Goal: Transaction & Acquisition: Obtain resource

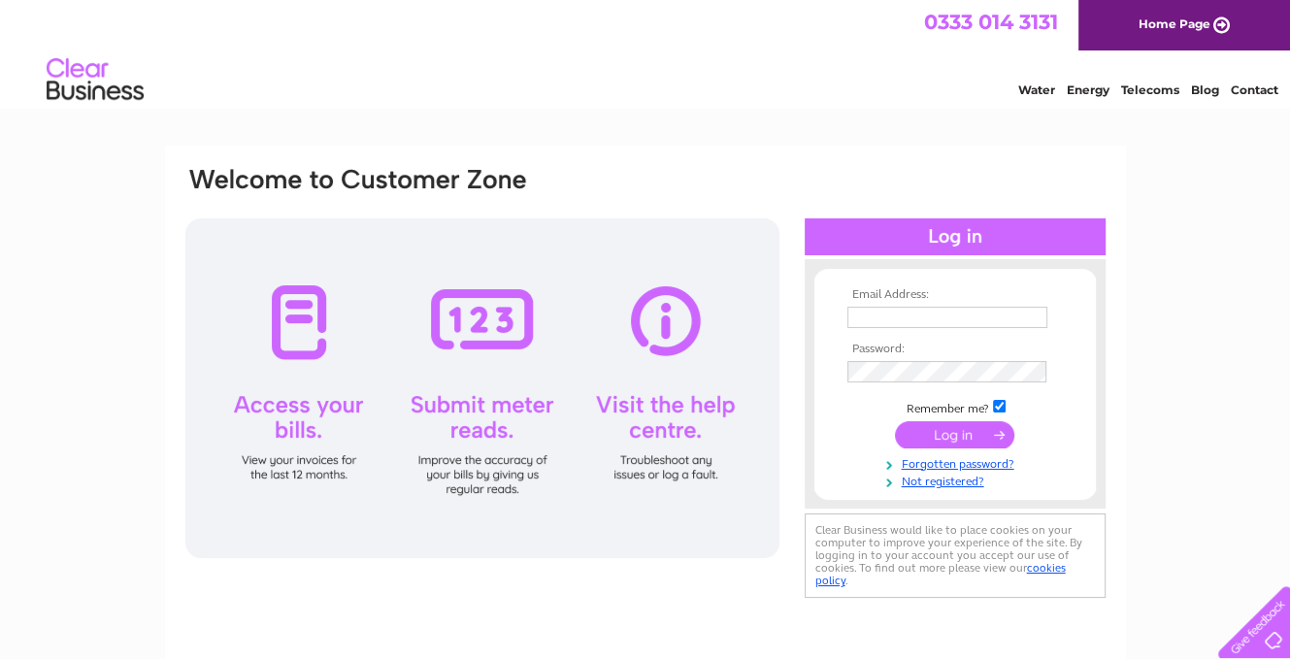
type input "julie@creweindustrial.co.uk"
click at [976, 431] on input "submit" at bounding box center [954, 434] width 119 height 27
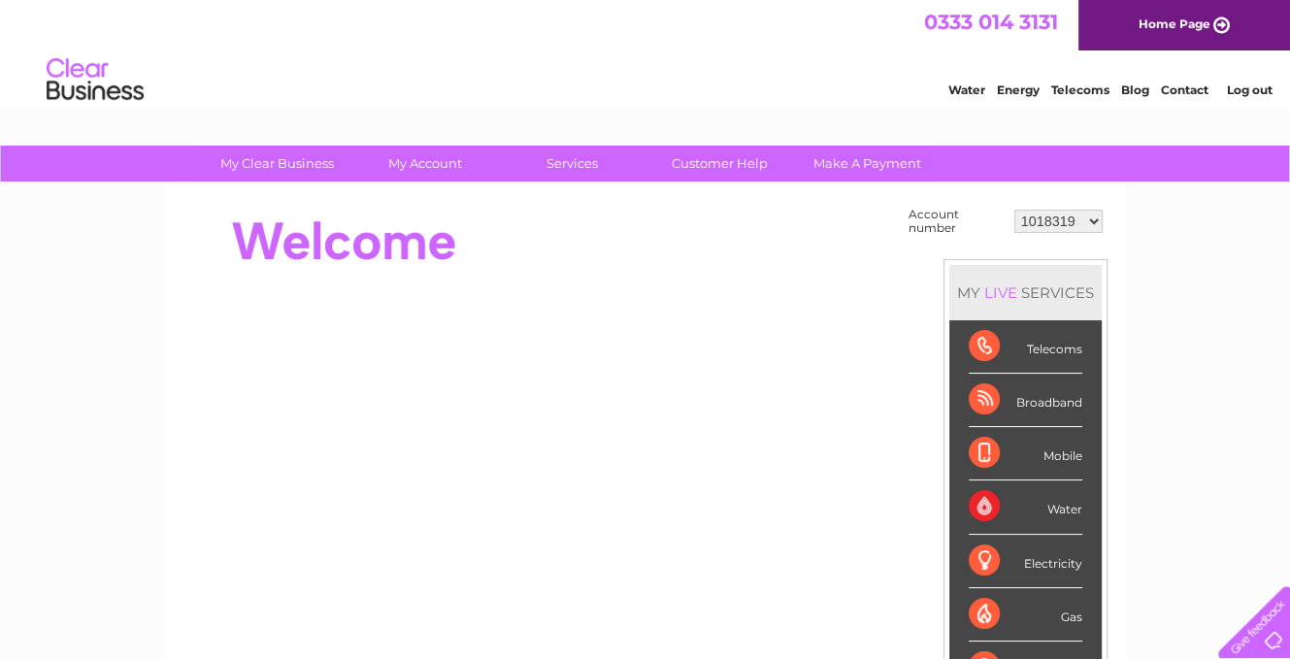
click at [1060, 220] on select "1018319 1018346 1045666 1050345 30282824" at bounding box center [1058, 221] width 88 height 23
click at [1250, 92] on link "Log out" at bounding box center [1249, 90] width 46 height 15
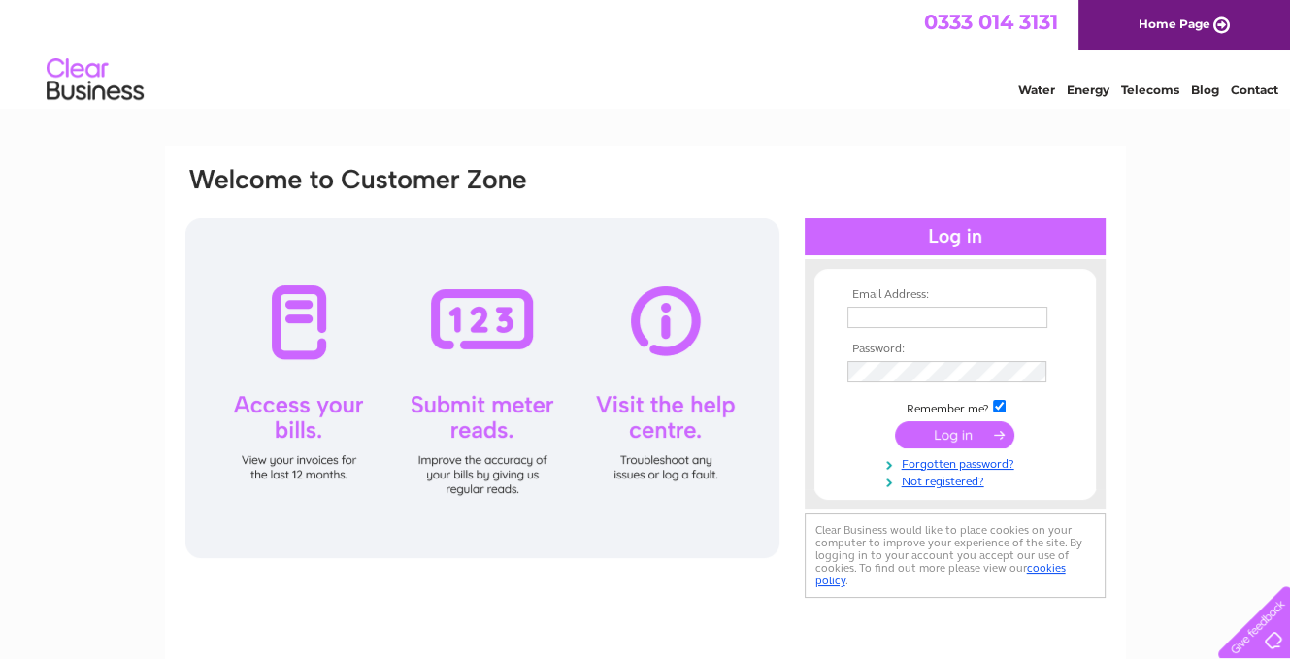
type input "julie@creweindustrial.co.uk"
click at [1019, 317] on input "julie@creweindustrial.co.uk" at bounding box center [948, 318] width 202 height 23
click at [769, 343] on div at bounding box center [482, 388] width 594 height 340
click at [854, 314] on input "julie@creweindustrial.co.uk" at bounding box center [947, 317] width 200 height 21
click at [964, 439] on input "submit" at bounding box center [954, 434] width 119 height 27
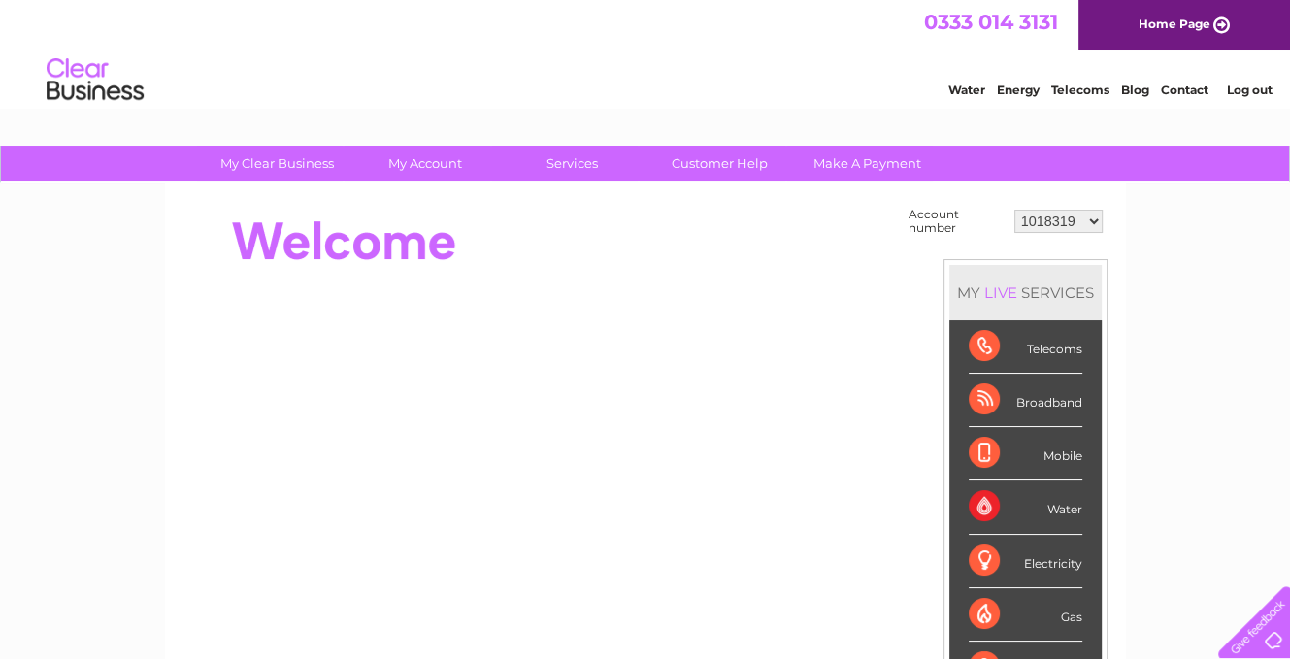
click at [1075, 219] on select "1018319 1018346 1045666 1050345 30282824" at bounding box center [1058, 221] width 88 height 23
click at [1014, 210] on select "1018319 1018346 1045666 1050345 30282824" at bounding box center [1058, 221] width 88 height 23
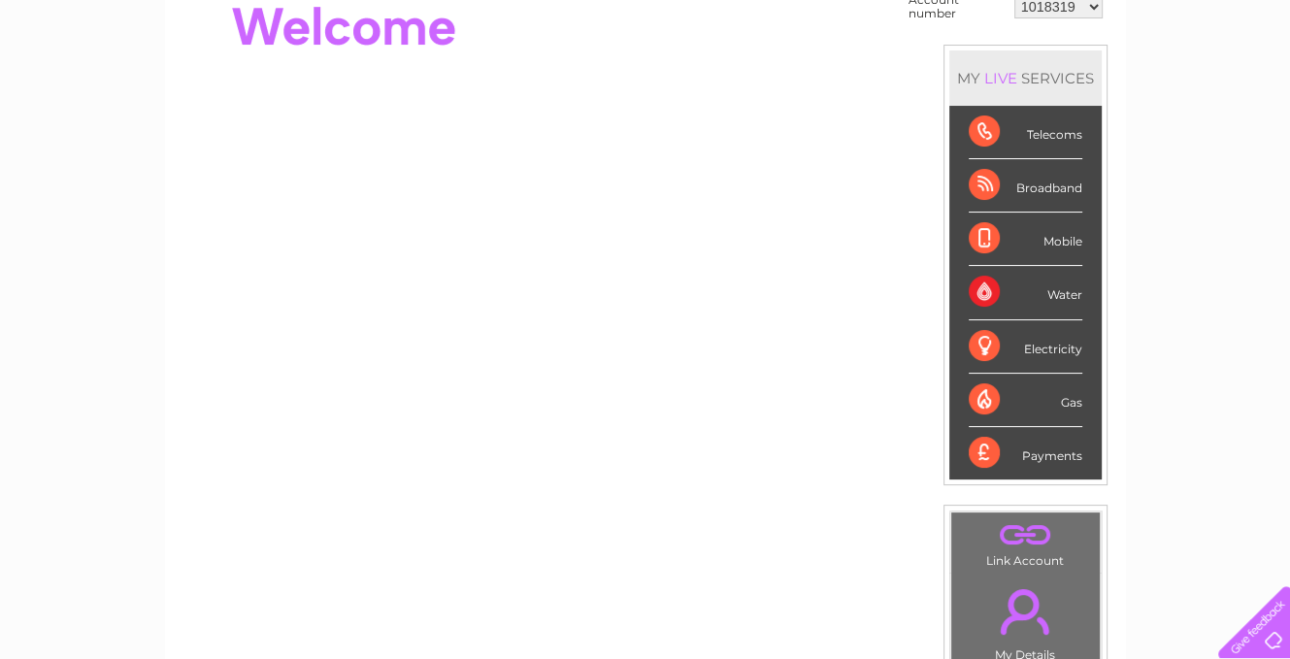
scroll to position [204, 0]
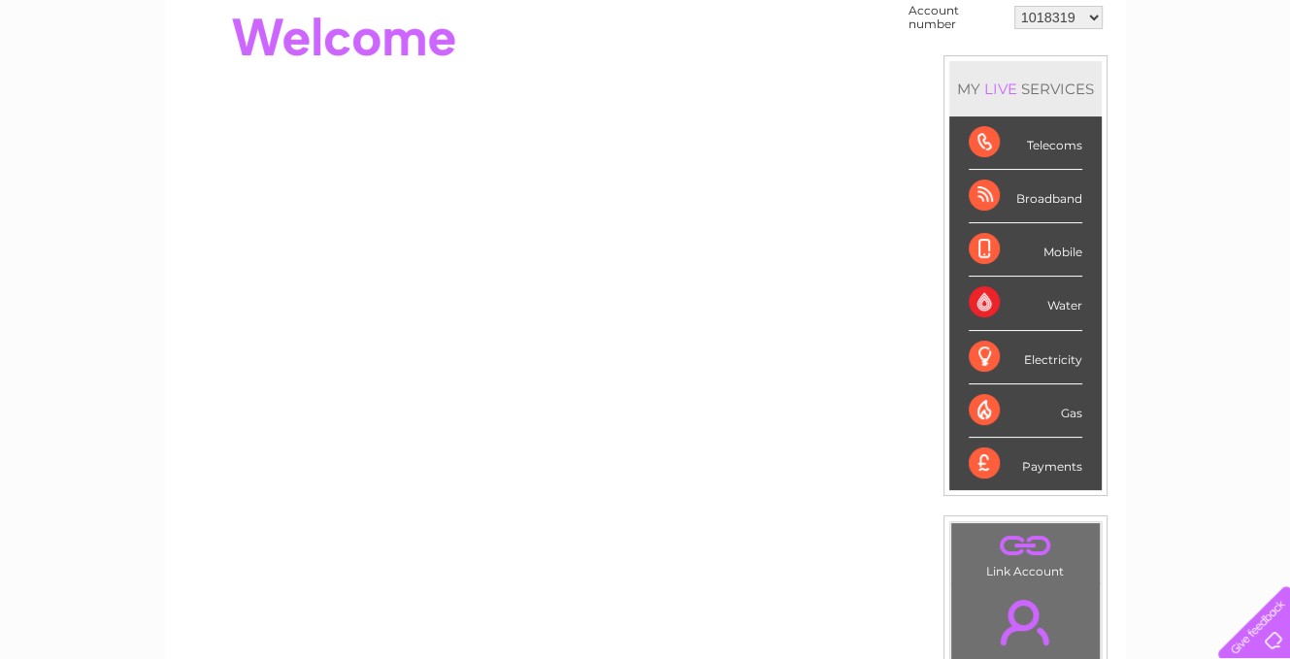
click at [973, 302] on div "Water" at bounding box center [1026, 303] width 114 height 53
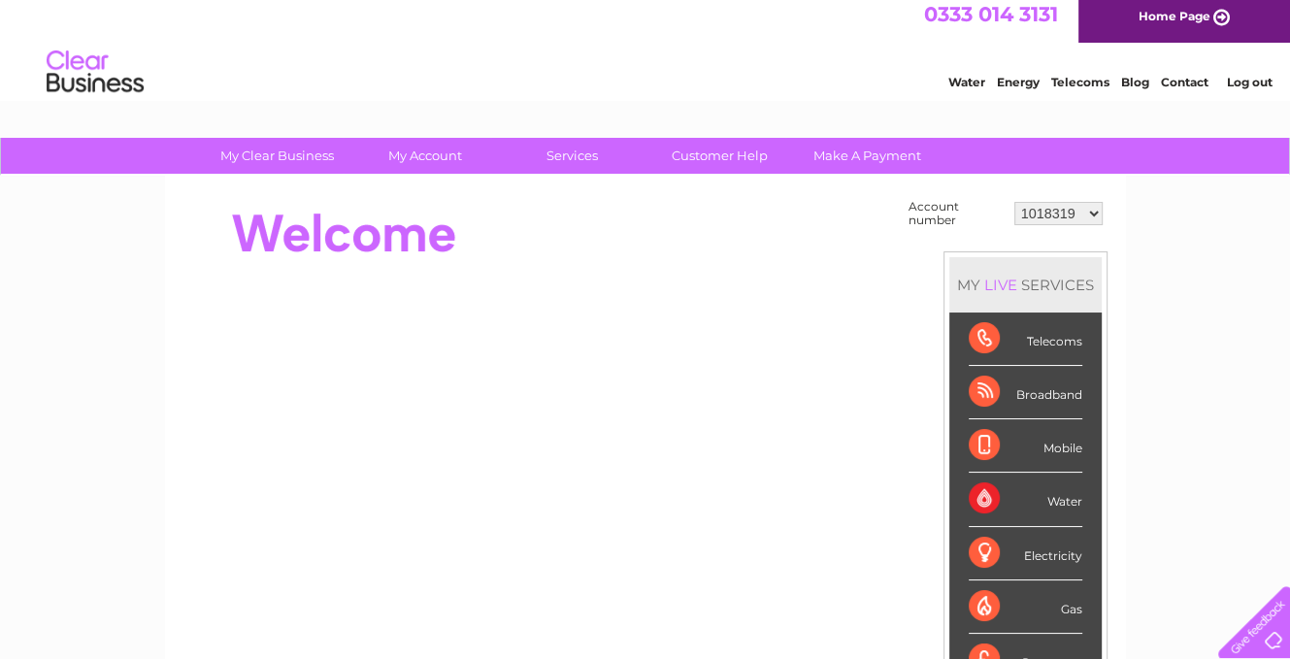
scroll to position [0, 0]
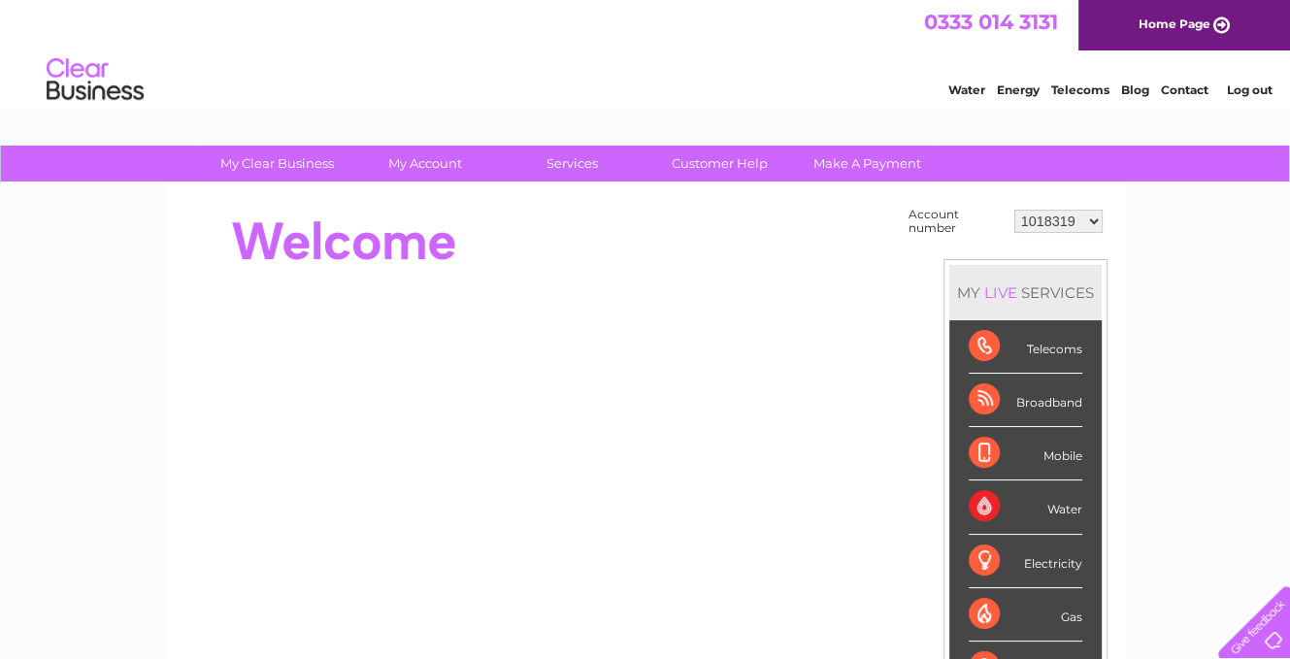
click at [1060, 224] on select "1018319 1018346 1045666 1050345 30282824" at bounding box center [1058, 221] width 88 height 23
select select "1018346"
click at [1014, 210] on select "1018319 1018346 1045666 1050345 30282824" at bounding box center [1058, 221] width 88 height 23
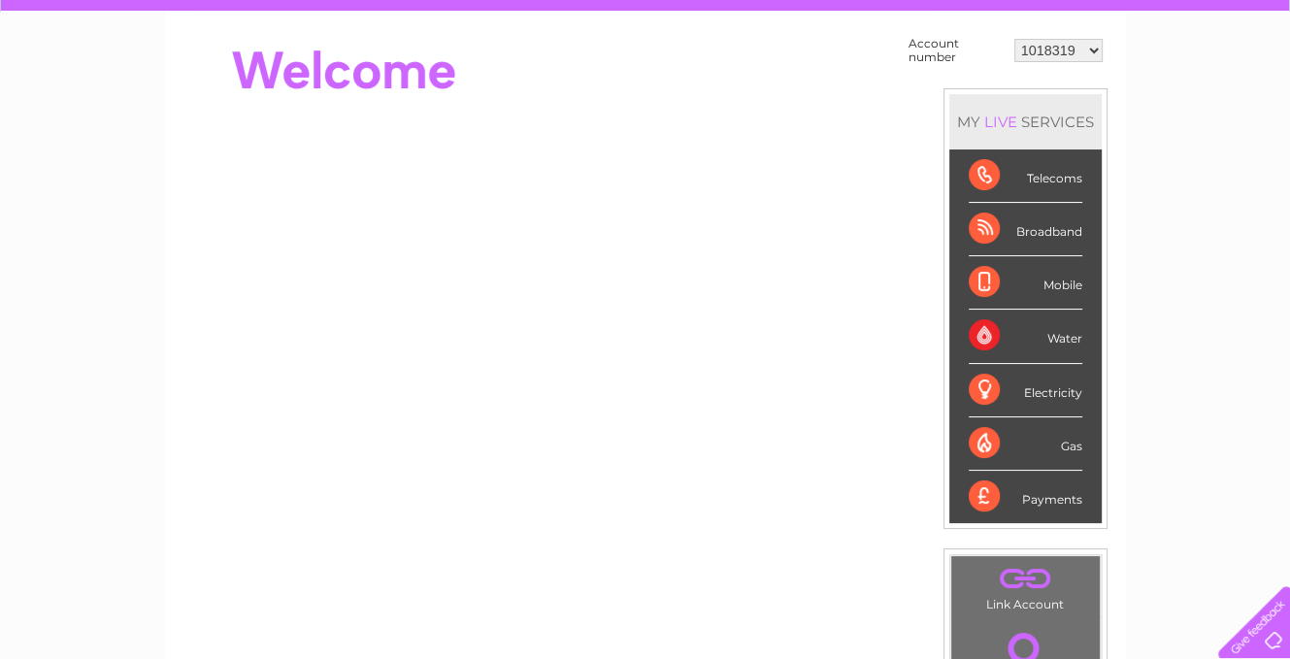
scroll to position [194, 0]
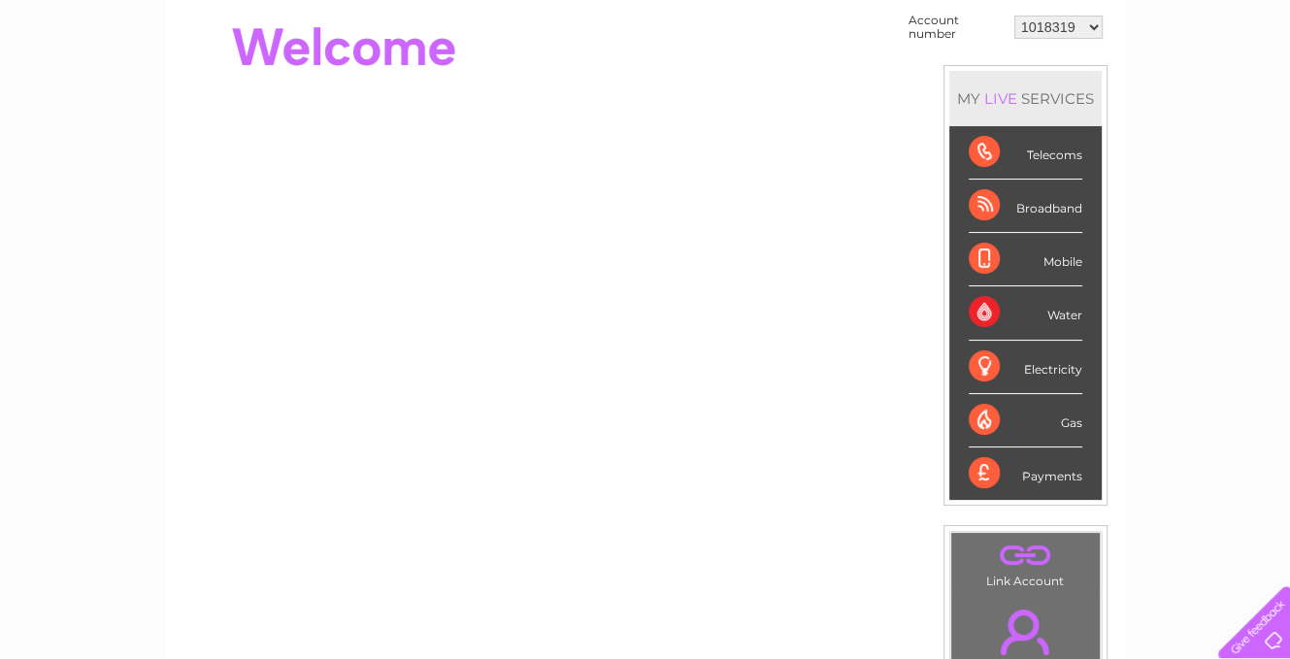
click at [1056, 312] on div "Water" at bounding box center [1026, 312] width 114 height 53
click at [980, 310] on div "Water" at bounding box center [1026, 312] width 114 height 53
click at [1085, 24] on select "1018319 1018346 1045666 1050345 30282824" at bounding box center [1058, 27] width 88 height 23
select select "1018346"
click at [1014, 16] on select "1018319 1018346 1045666 1050345 30282824" at bounding box center [1058, 27] width 88 height 23
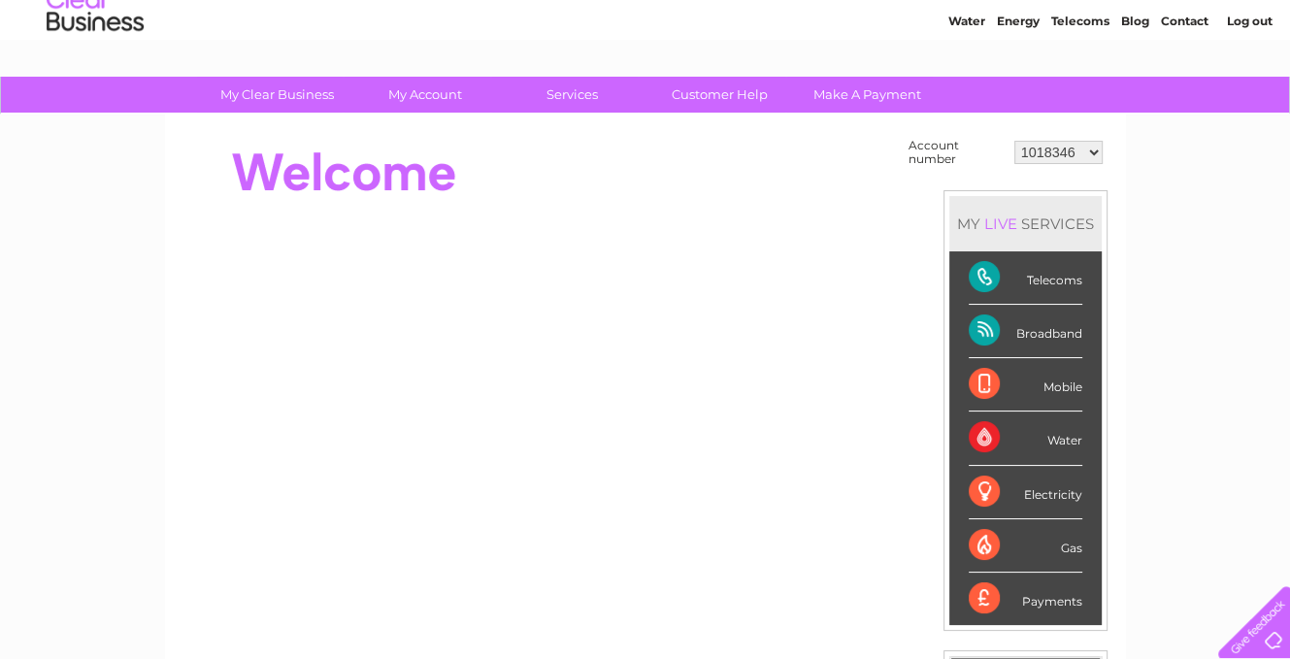
scroll to position [97, 0]
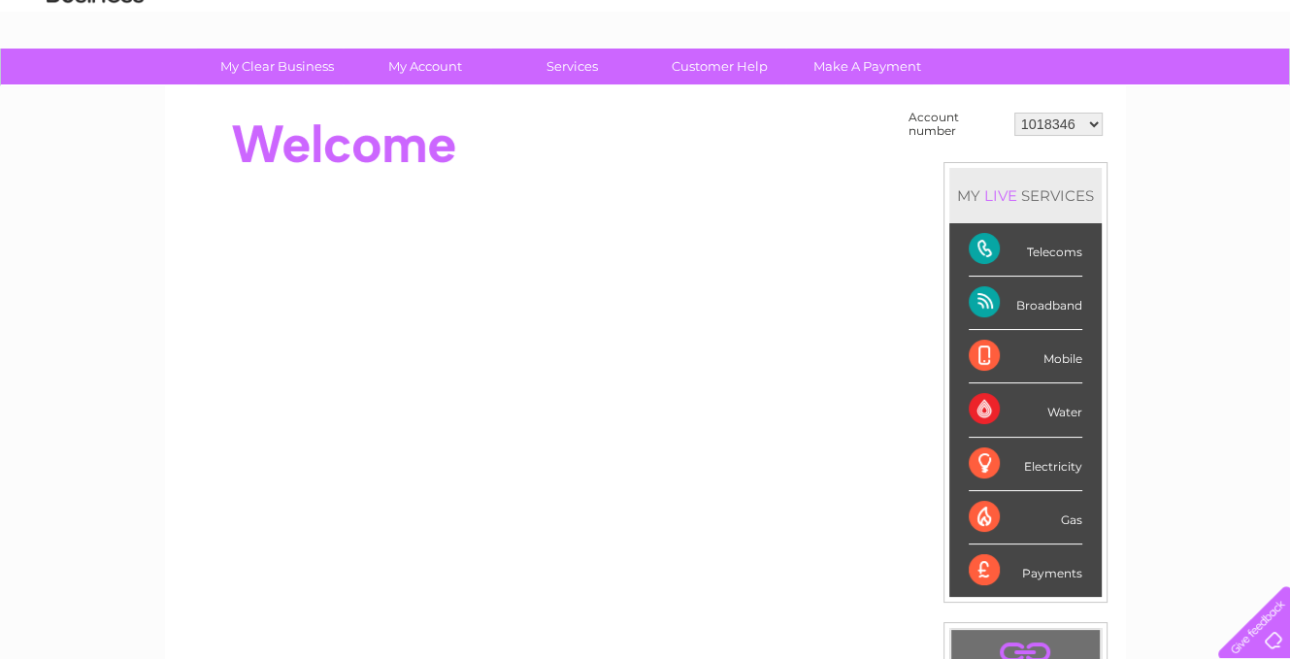
click at [1079, 119] on select "1018319 1018346 1045666 1050345 30282824" at bounding box center [1058, 124] width 88 height 23
select select "1045666"
click at [1014, 113] on select "1018319 1018346 1045666 1050345 30282824" at bounding box center [1058, 124] width 88 height 23
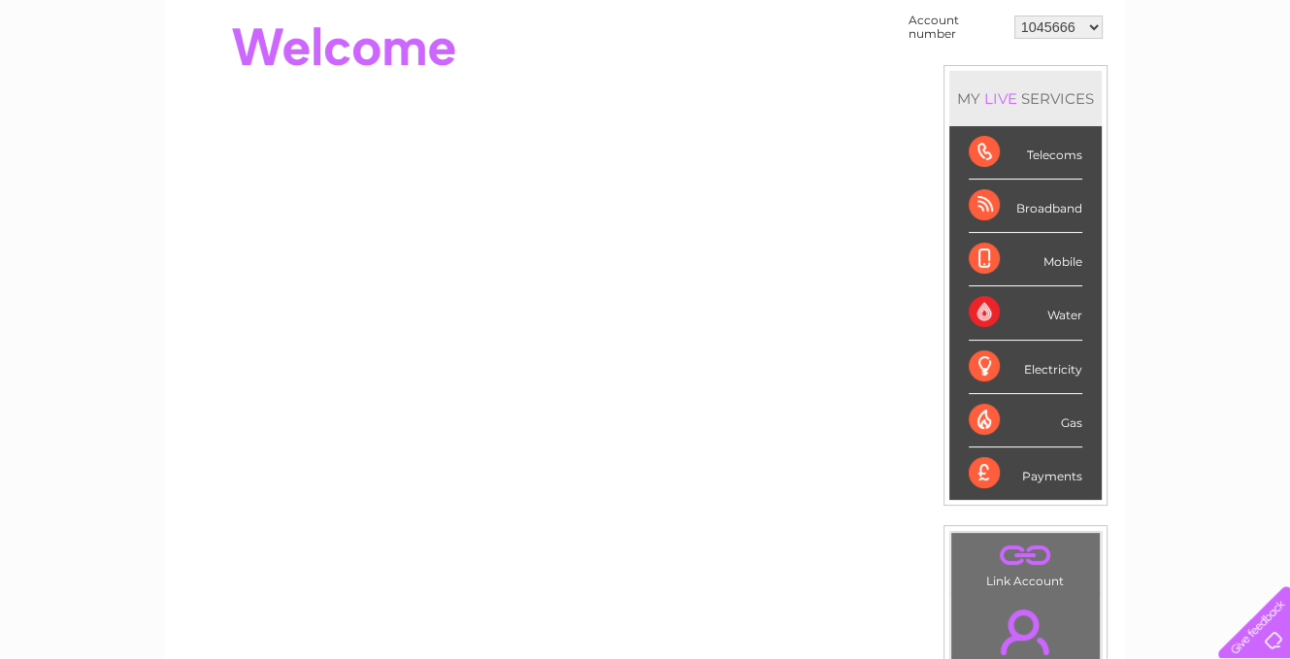
click at [1073, 22] on select "1018319 1018346 1045666 1050345 30282824" at bounding box center [1058, 27] width 88 height 23
select select "1050345"
click at [1014, 16] on select "1018319 1018346 1045666 1050345 30282824" at bounding box center [1058, 27] width 88 height 23
click at [1056, 28] on select "1018319 1018346 1045666 1050345 30282824" at bounding box center [1058, 27] width 88 height 23
select select "30282824"
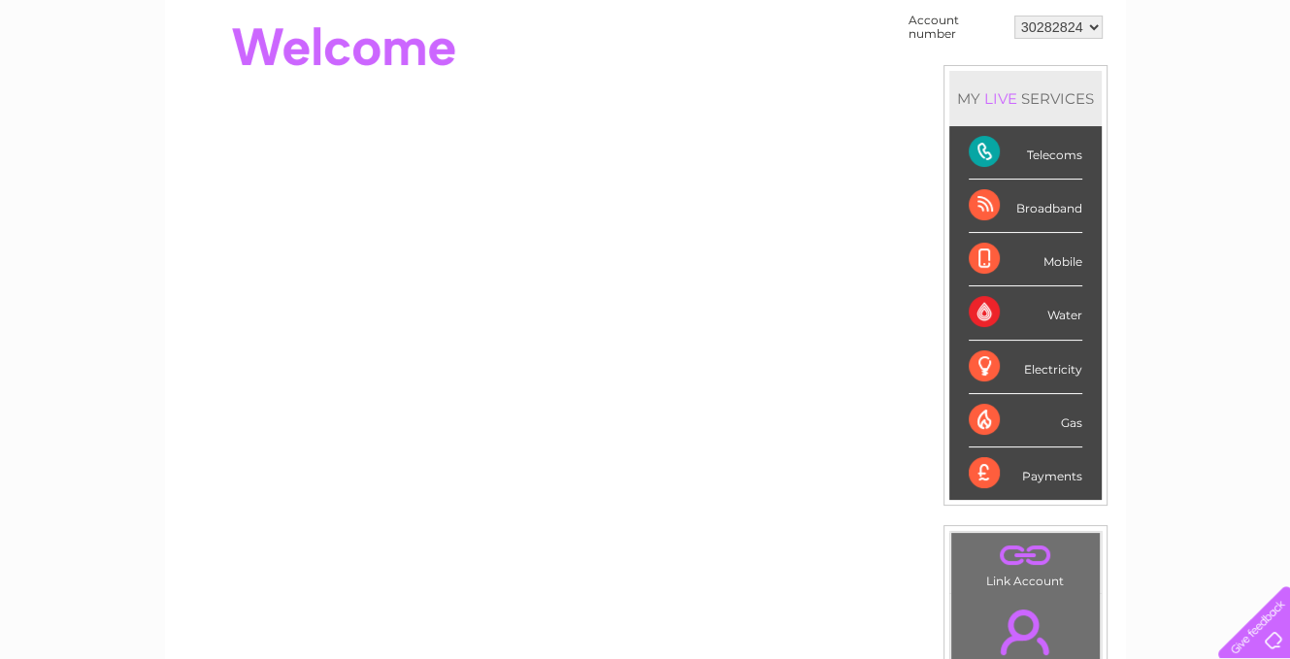
click at [1014, 16] on select "1018319 1018346 1045666 1050345 30282824" at bounding box center [1058, 27] width 88 height 23
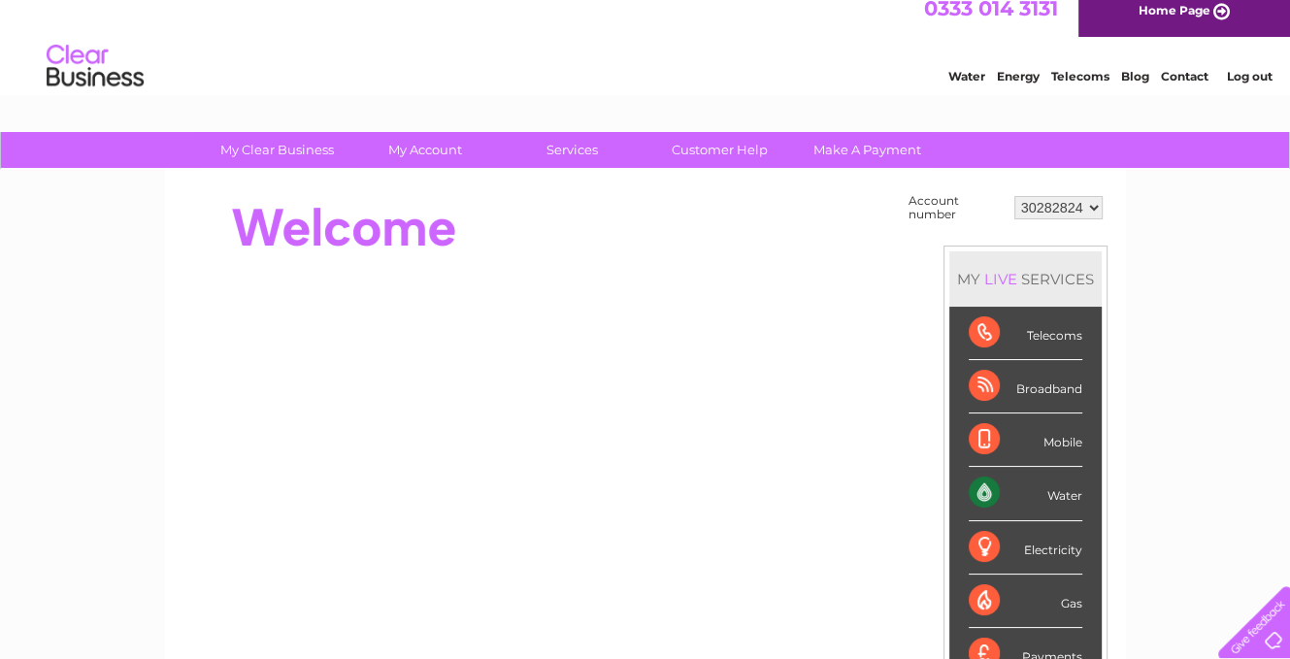
scroll to position [10, 0]
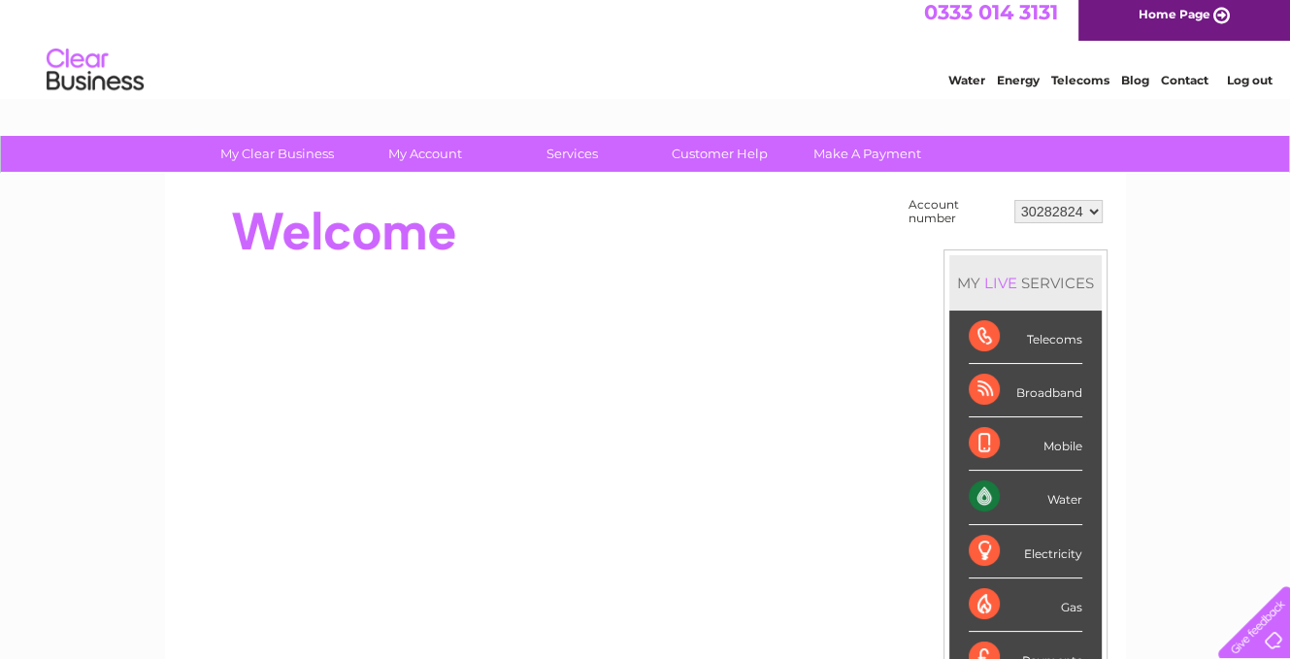
click at [1081, 216] on select "1018319 1018346 1045666 1050345 30282824" at bounding box center [1058, 211] width 88 height 23
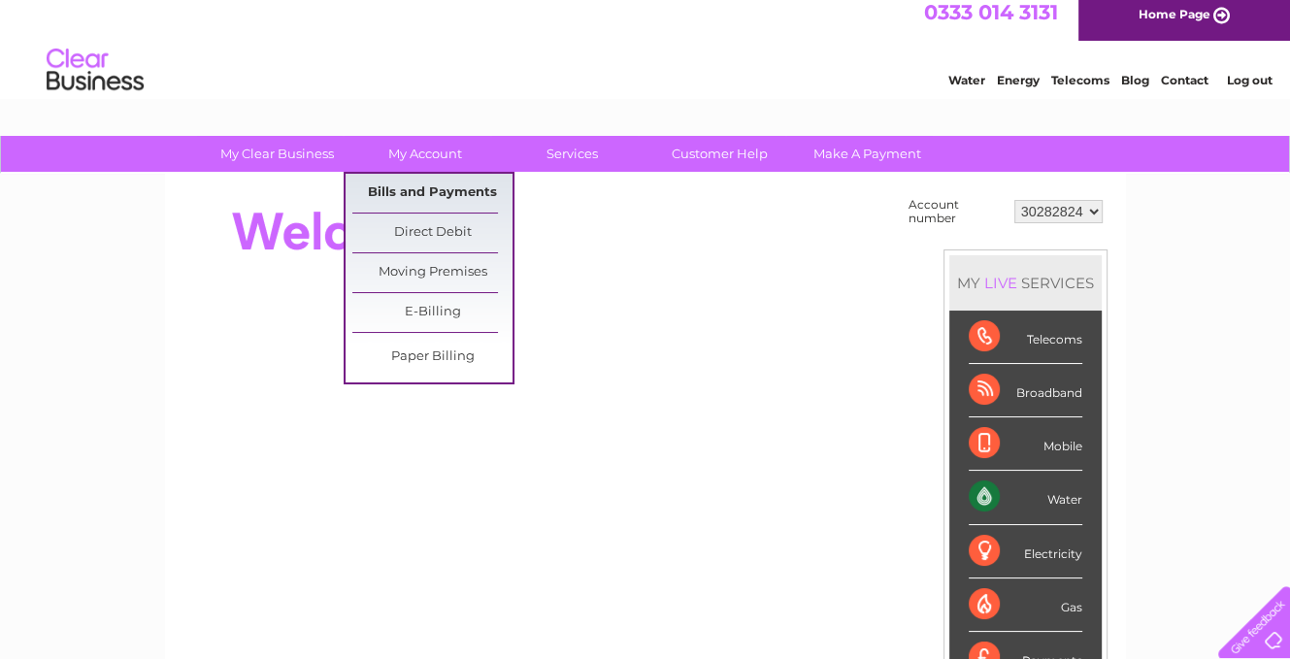
click at [442, 184] on link "Bills and Payments" at bounding box center [432, 193] width 160 height 39
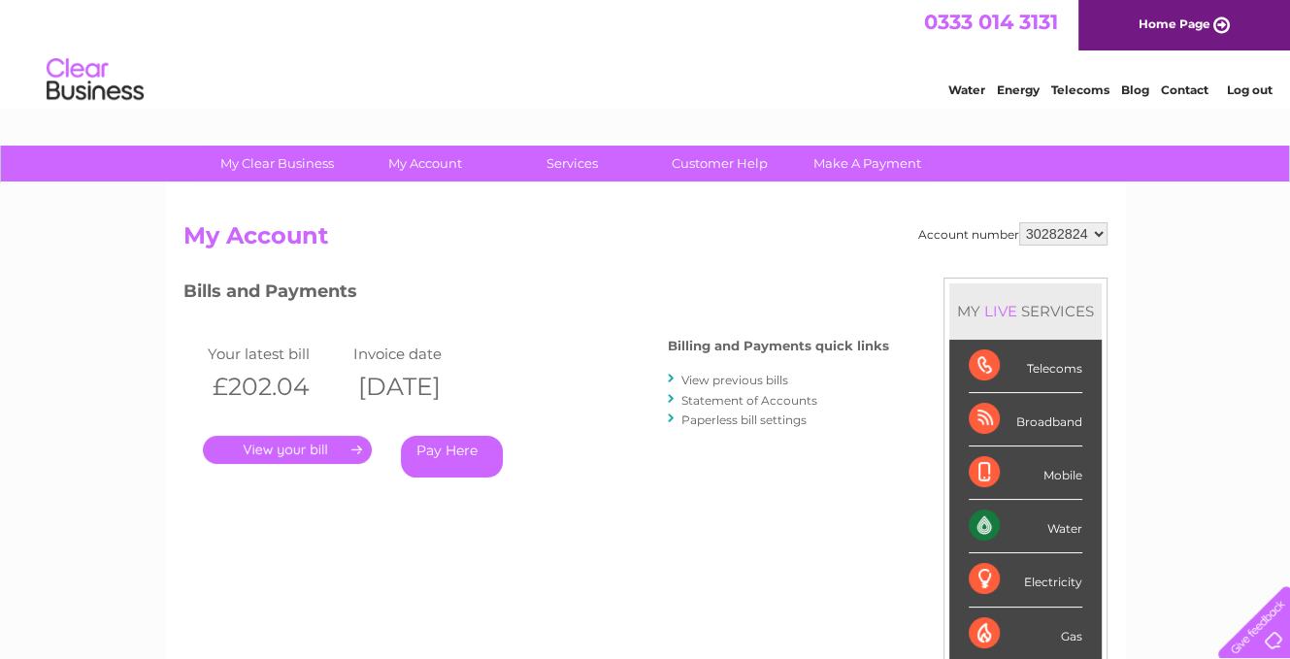
click at [283, 452] on link "." at bounding box center [287, 450] width 169 height 28
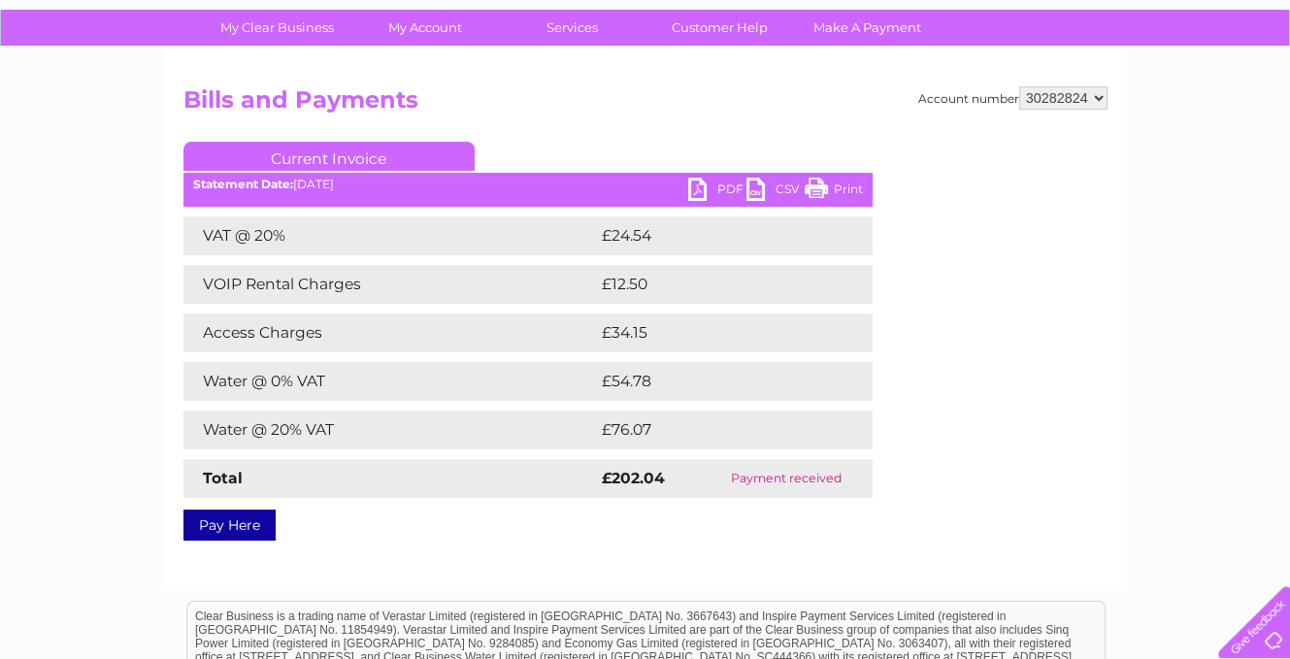
scroll to position [194, 0]
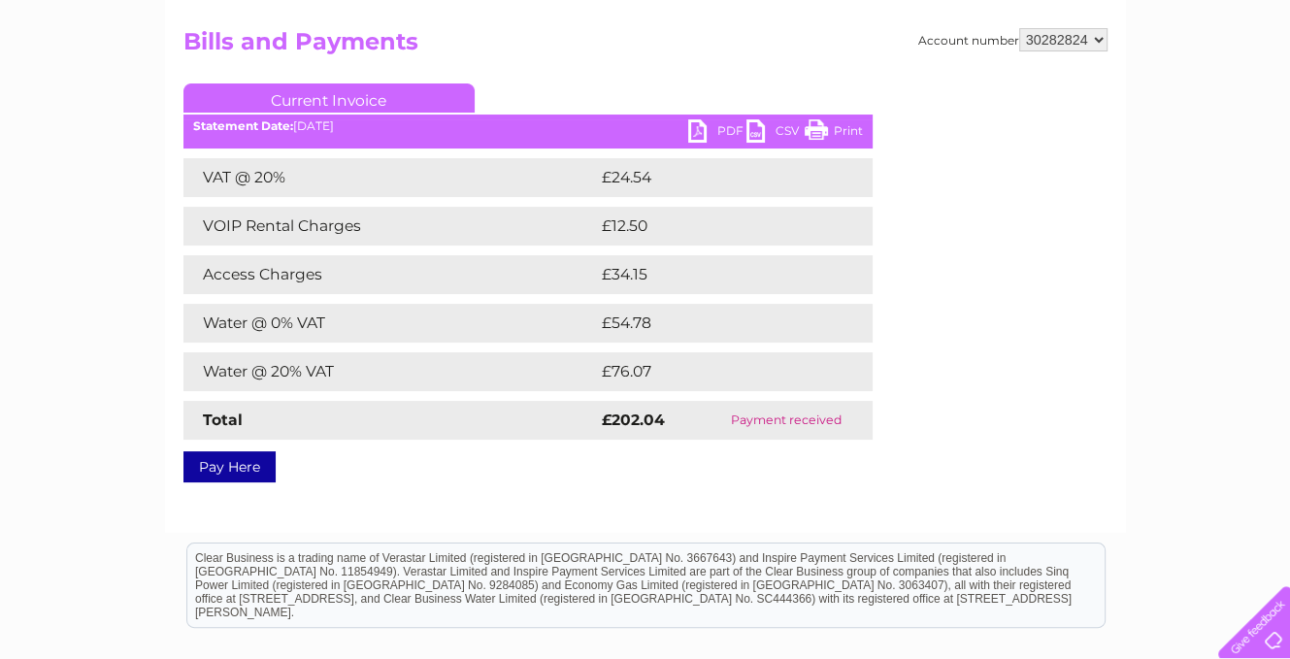
click at [846, 134] on link "Print" at bounding box center [834, 133] width 58 height 28
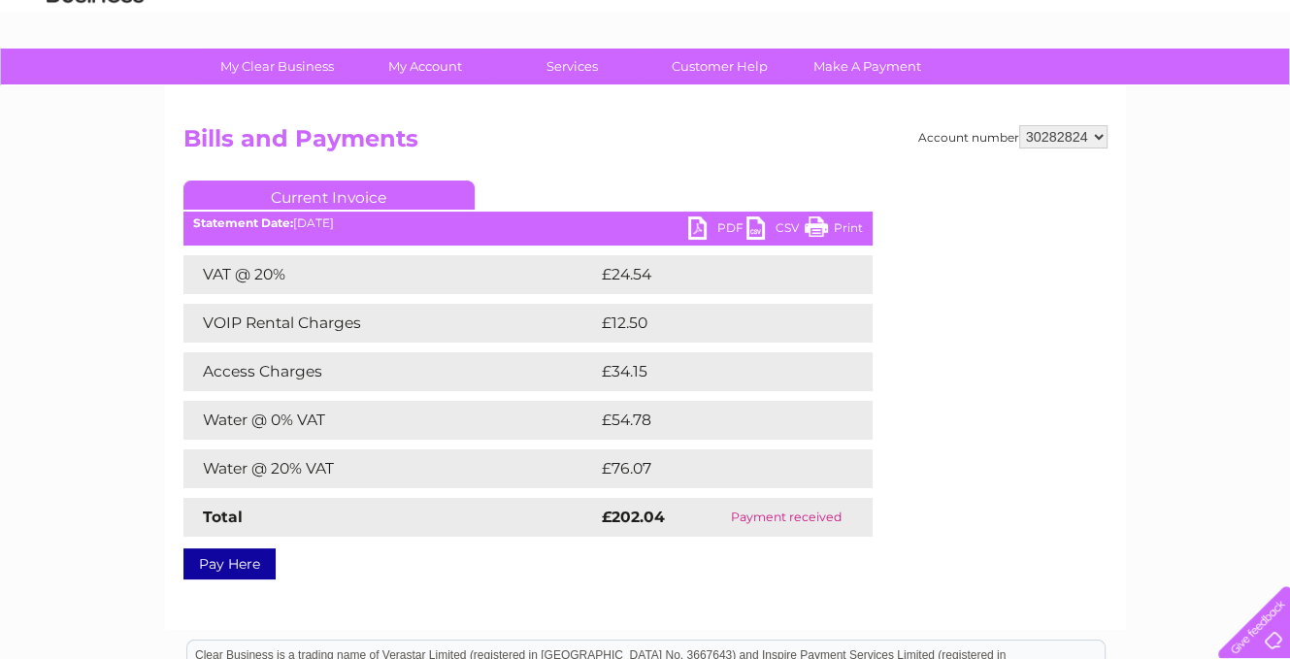
scroll to position [97, 0]
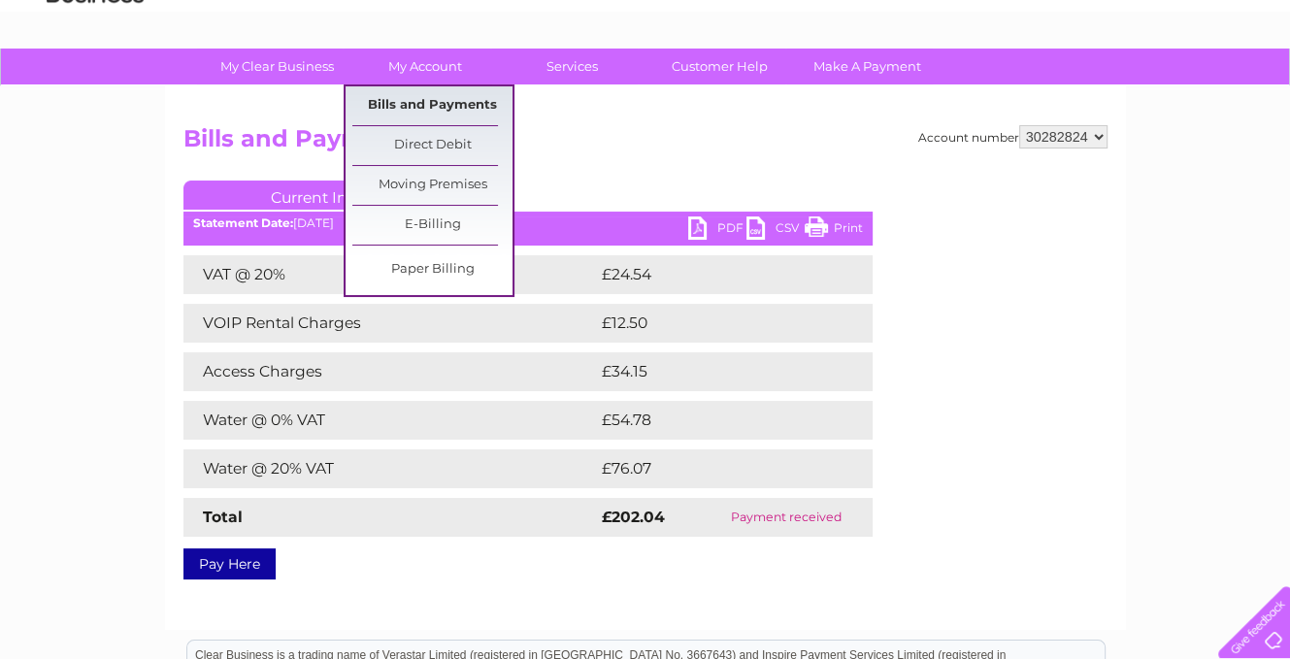
click at [426, 100] on link "Bills and Payments" at bounding box center [432, 105] width 160 height 39
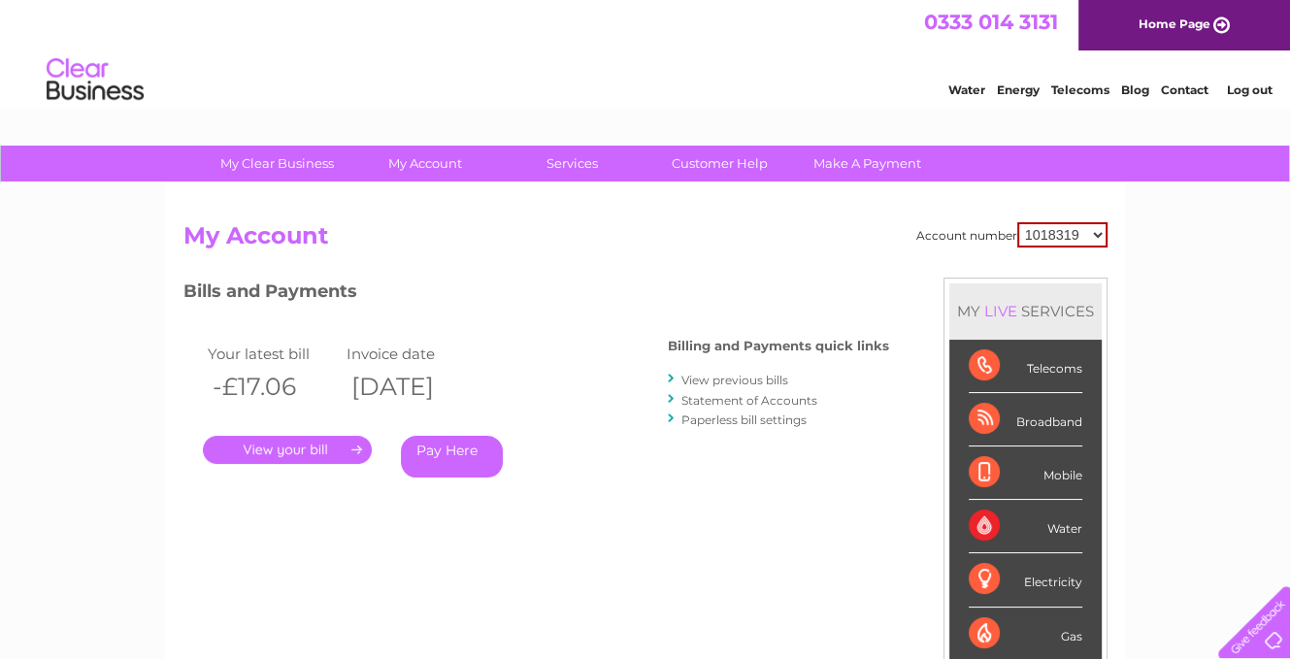
click at [1040, 231] on select "1018319 1018346 1045666 1050345 30282824" at bounding box center [1062, 234] width 90 height 25
select select "30282824"
click at [1017, 222] on select "1018319 1018346 1045666 1050345 30282824" at bounding box center [1062, 234] width 90 height 25
click at [751, 377] on link "View previous bills" at bounding box center [734, 380] width 107 height 15
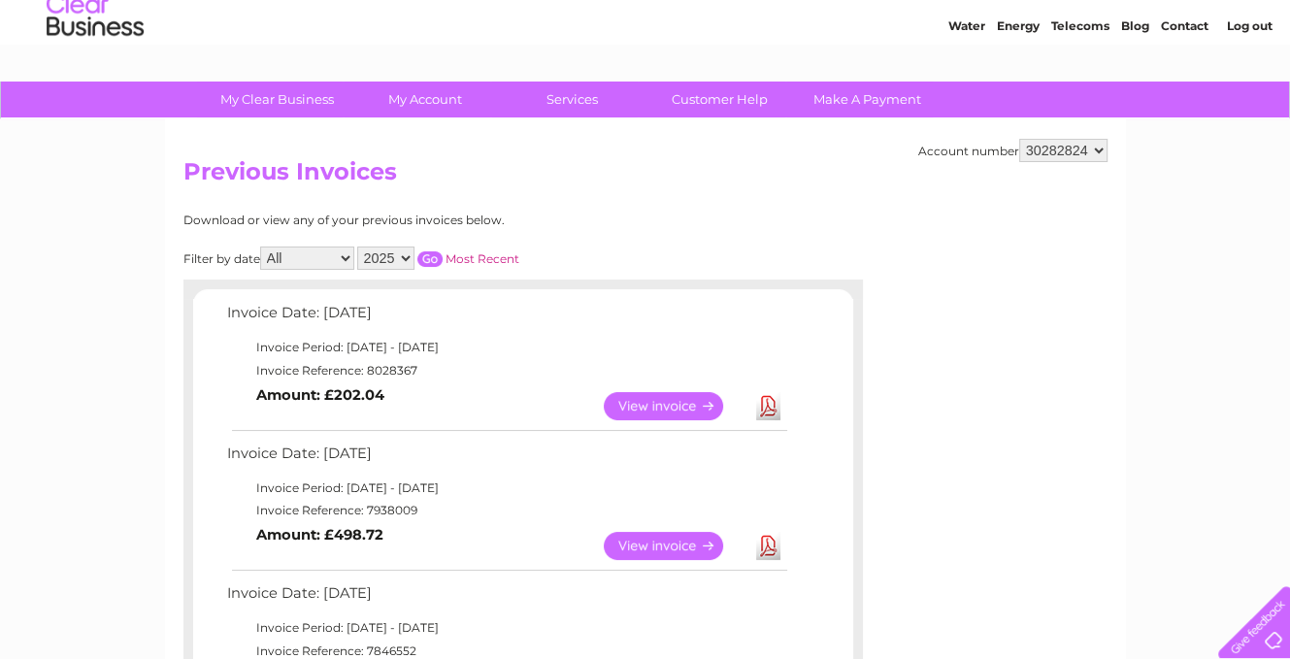
scroll to position [97, 0]
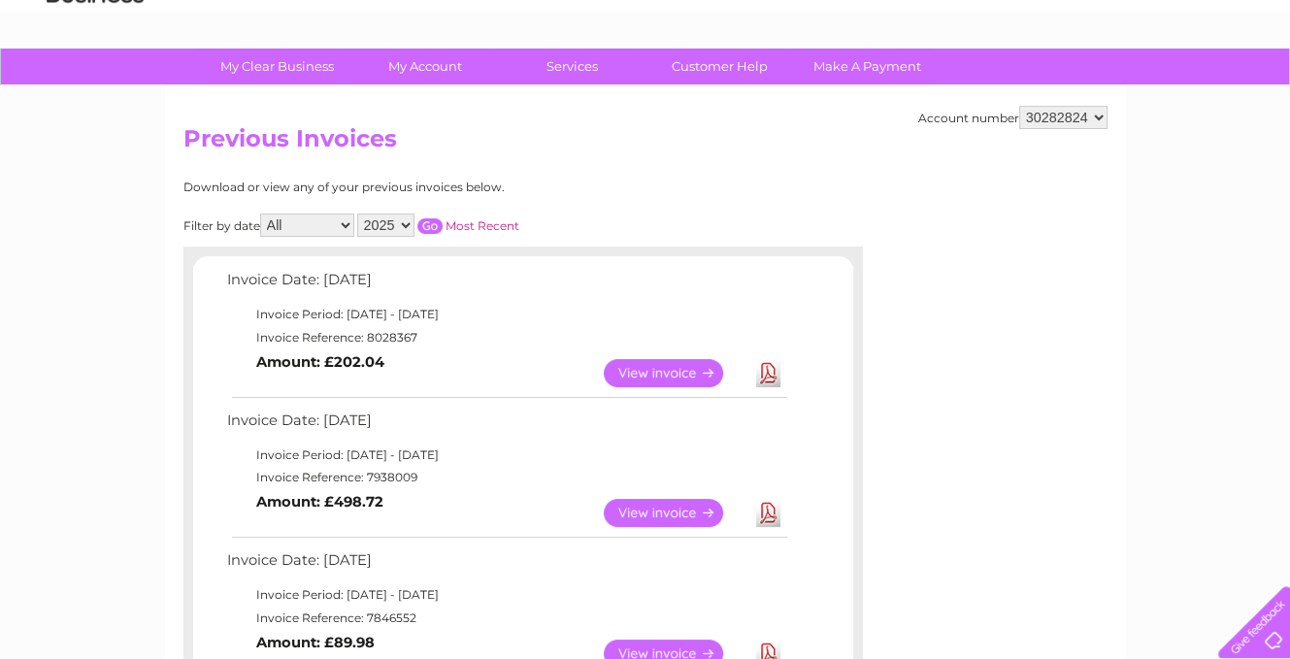
click at [768, 510] on link "Download" at bounding box center [768, 513] width 24 height 28
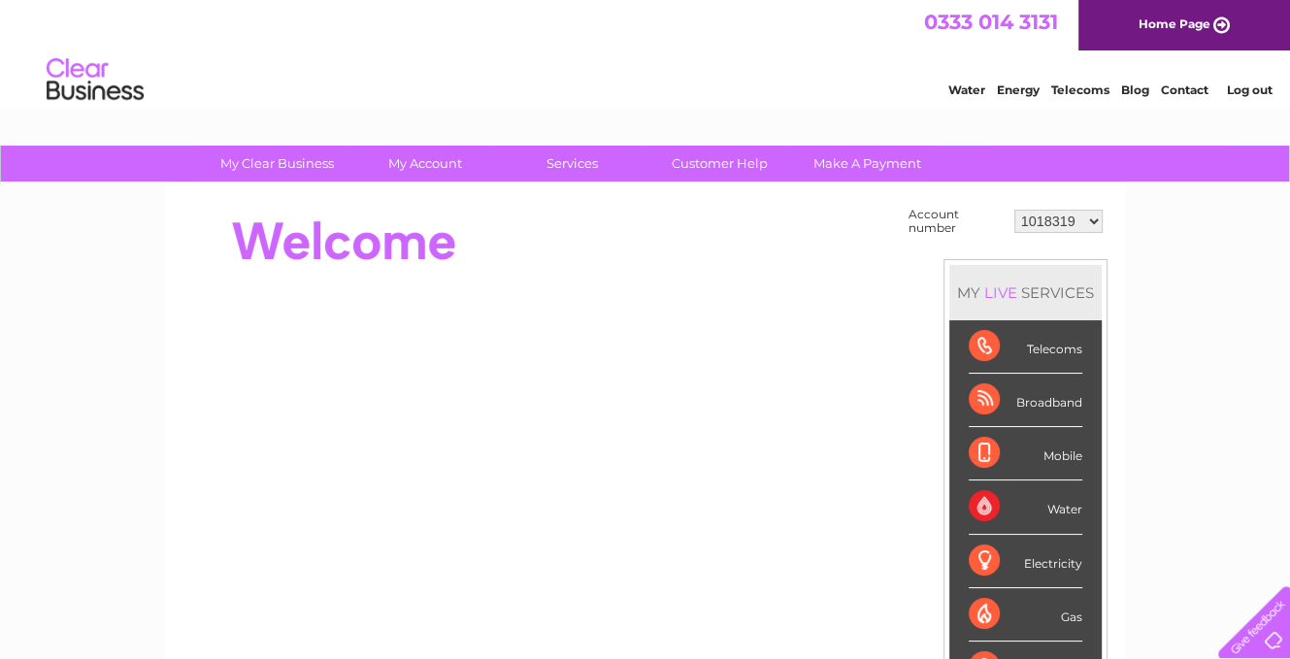
click at [1051, 220] on select "1018319 1018346 1045666 1050345 30282824" at bounding box center [1058, 221] width 88 height 23
select select "30282824"
click at [1014, 210] on select "1018319 1018346 1045666 1050345 30282824" at bounding box center [1058, 221] width 88 height 23
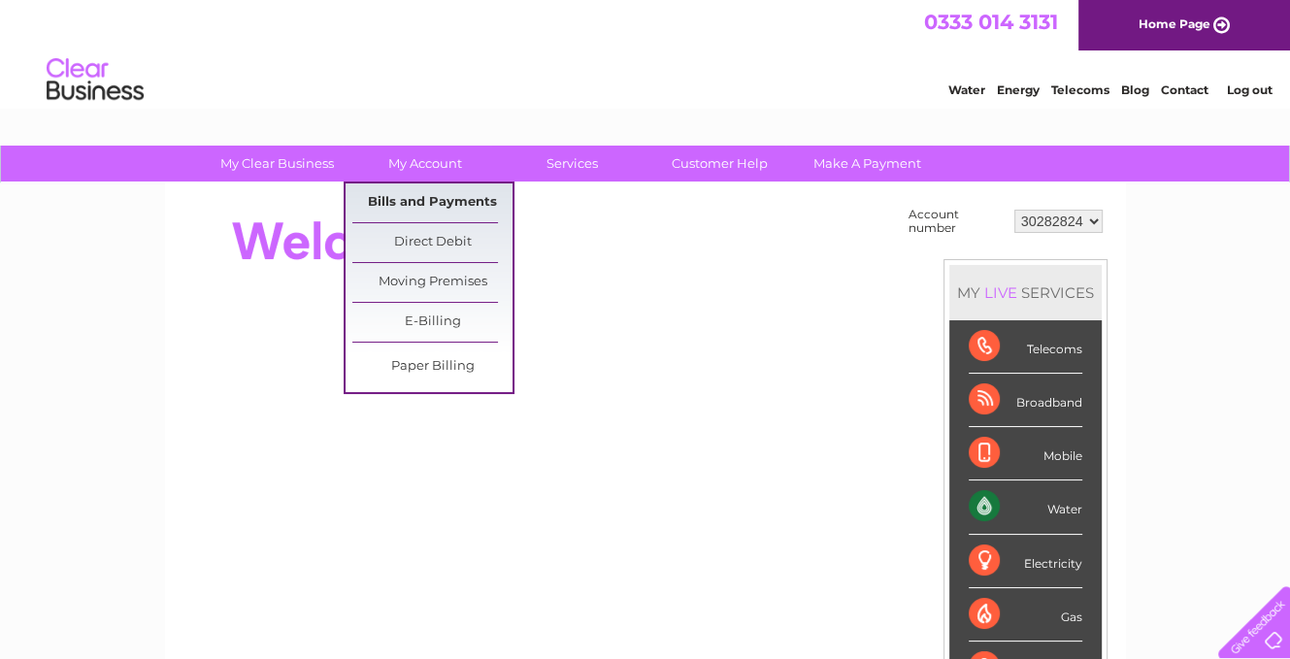
click at [437, 201] on link "Bills and Payments" at bounding box center [432, 202] width 160 height 39
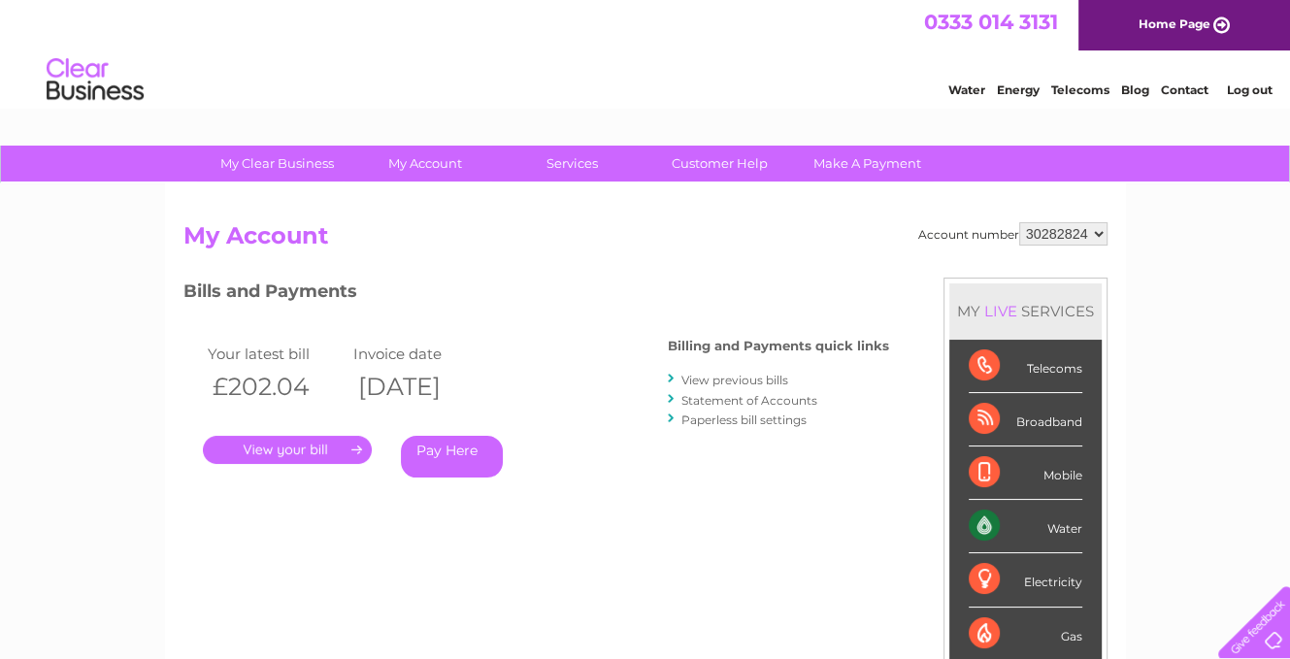
click at [325, 453] on link "." at bounding box center [287, 450] width 169 height 28
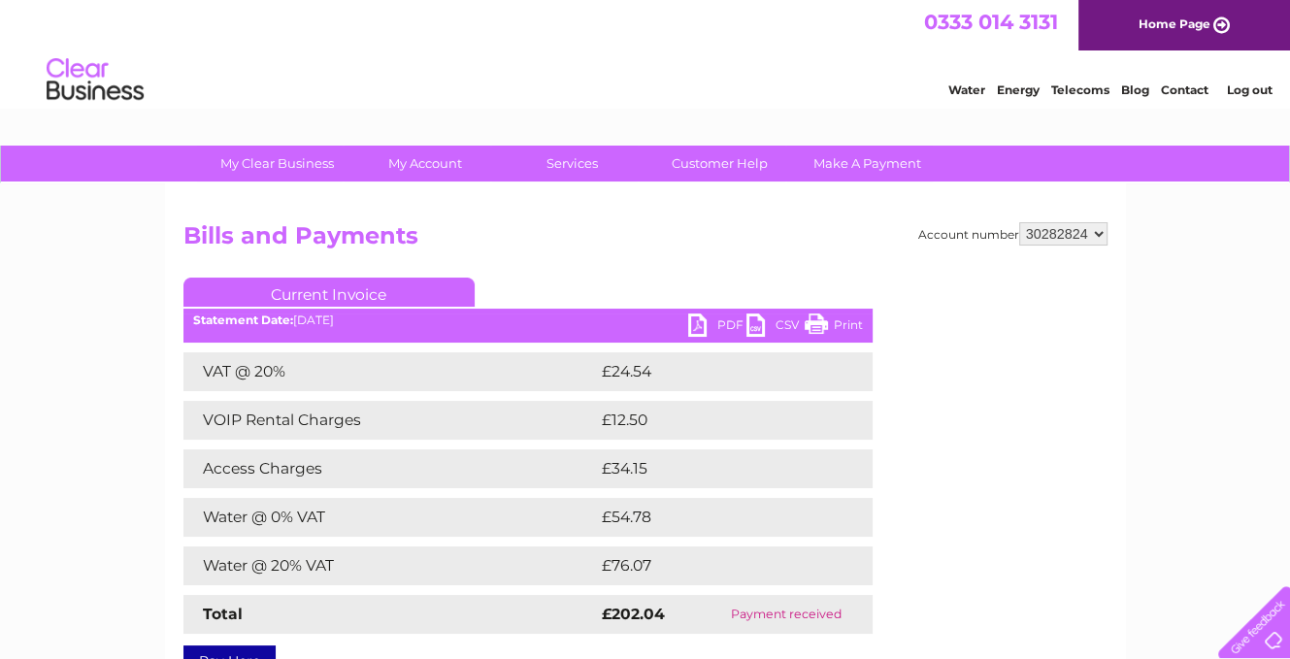
scroll to position [97, 0]
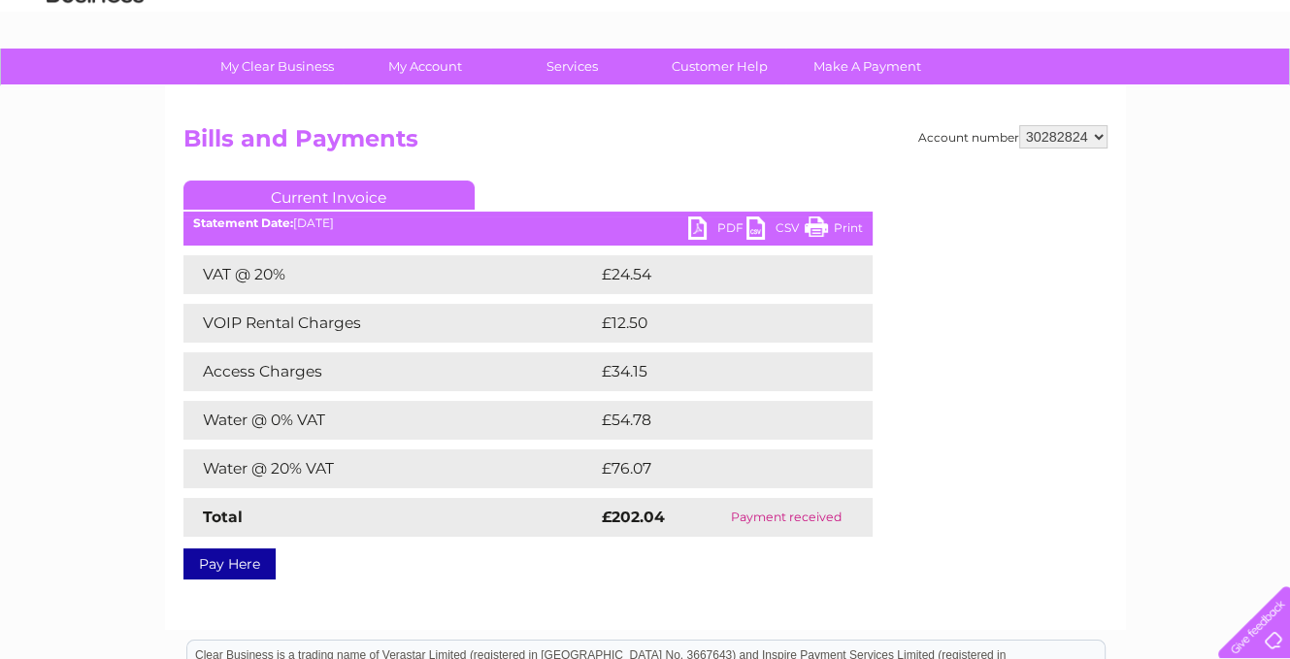
click at [722, 231] on link "PDF" at bounding box center [717, 230] width 58 height 28
